Goal: Information Seeking & Learning: Learn about a topic

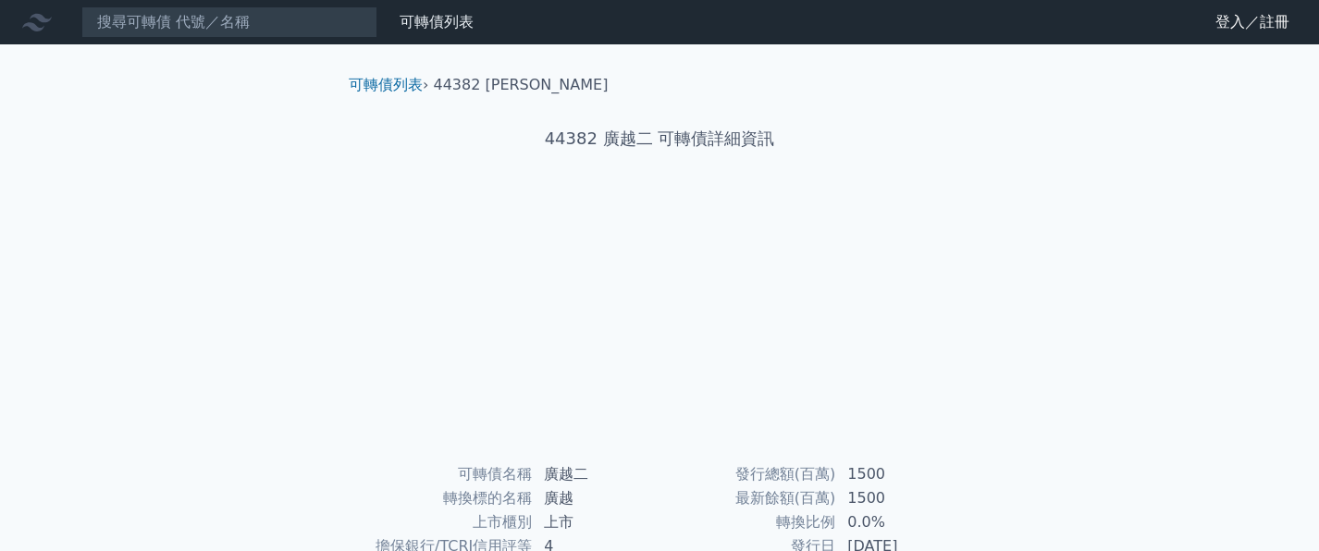
scroll to position [185, 0]
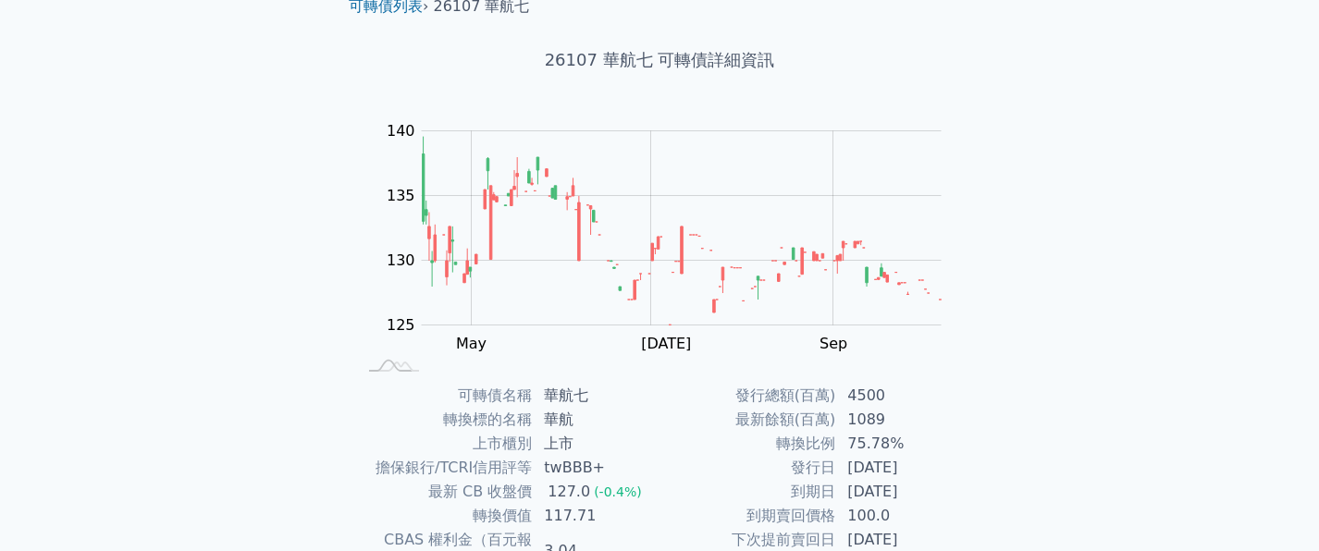
scroll to position [185, 0]
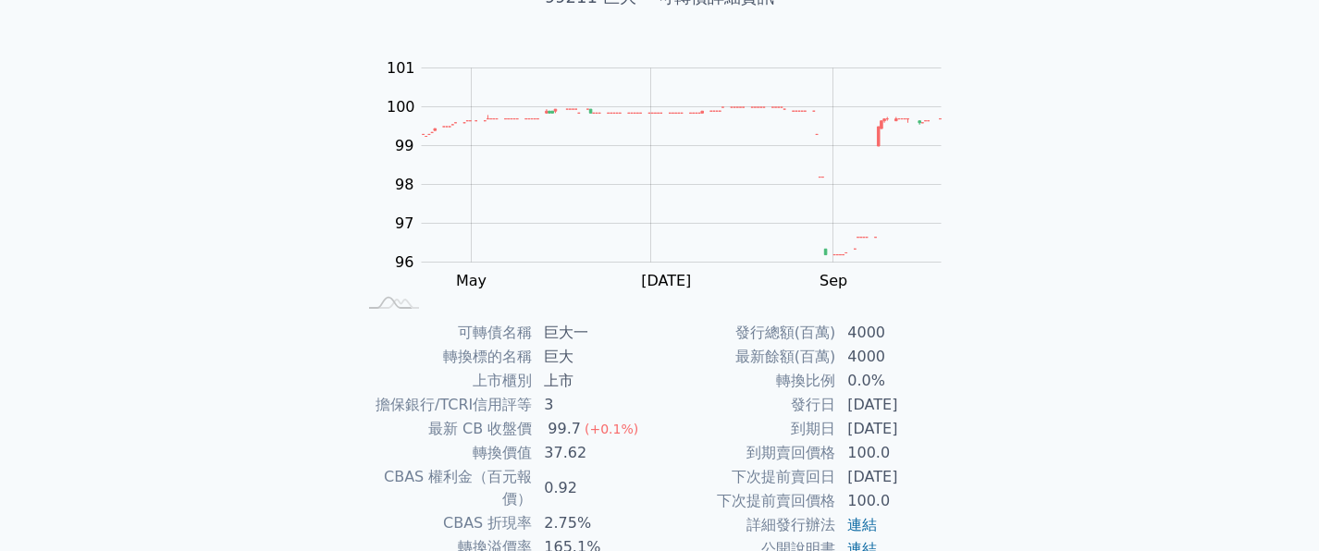
scroll to position [278, 0]
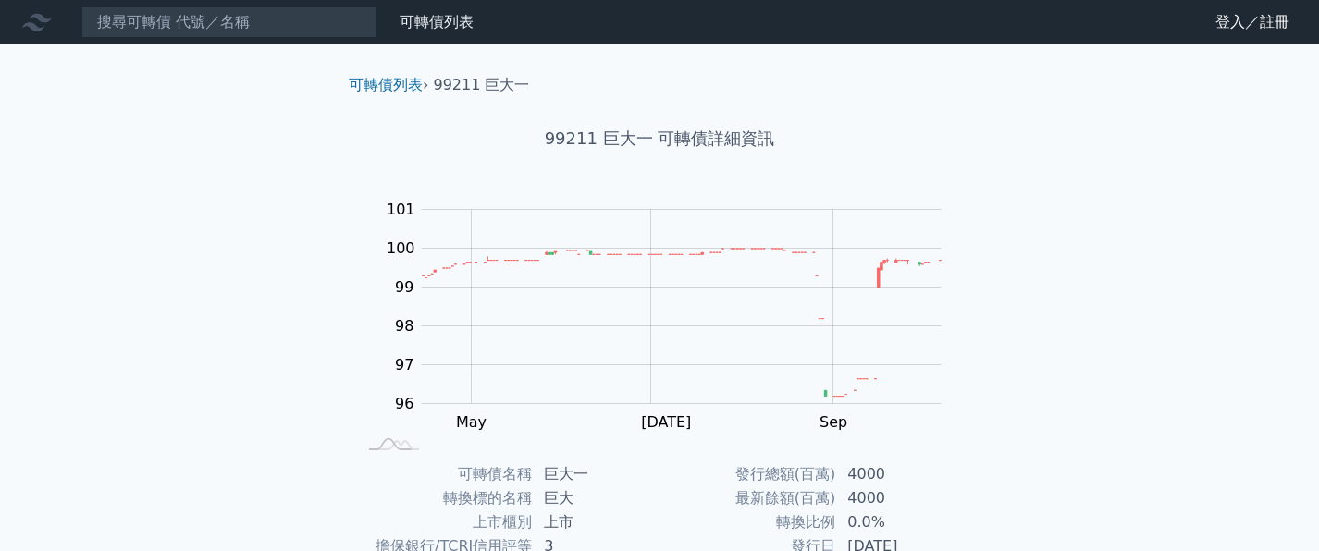
scroll to position [278, 0]
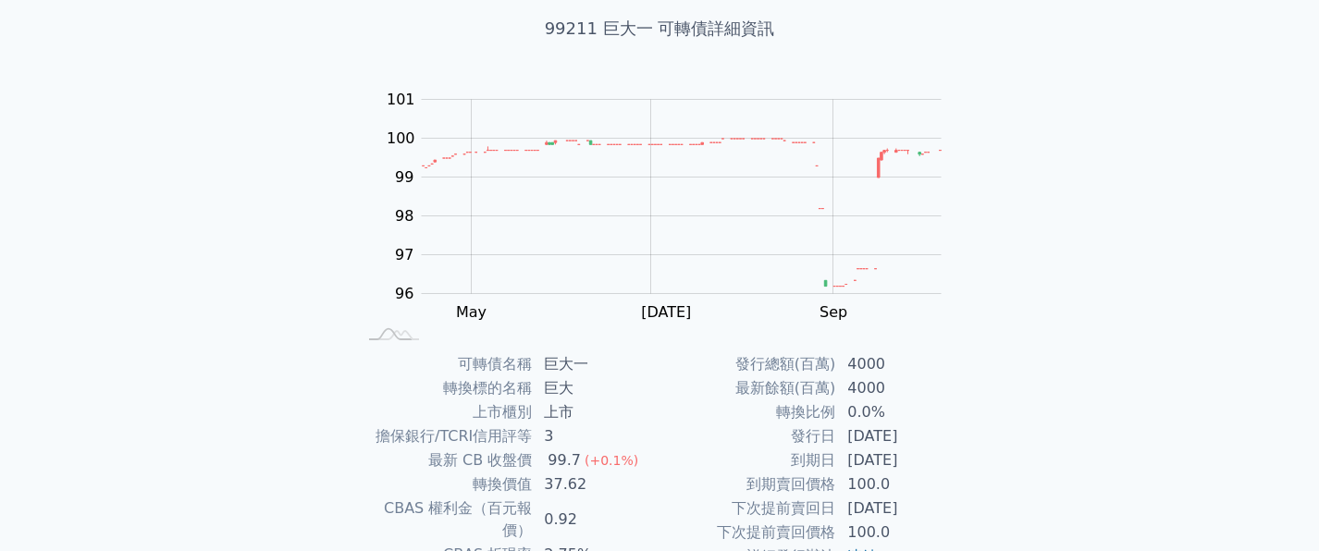
scroll to position [305, 0]
